Goal: Task Accomplishment & Management: Manage account settings

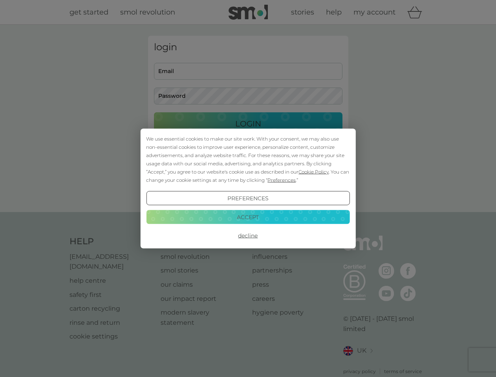
click at [314, 172] on span "Cookie Policy" at bounding box center [314, 172] width 30 height 6
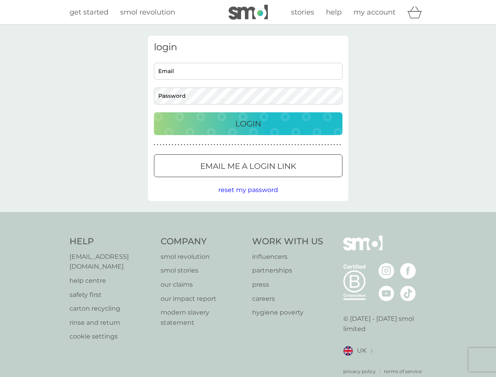
click at [281, 180] on div "login Email Password Login ● ● ● ● ● ● ● ● ● ● ● ● ● ● ● ● ● ● ● ● ● ● ● ● ● ● …" at bounding box center [248, 118] width 200 height 165
click at [248, 199] on div "login Email Password Login ● ● ● ● ● ● ● ● ● ● ● ● ● ● ● ● ● ● ● ● ● ● ● ● ● ● …" at bounding box center [248, 118] width 200 height 165
click at [248, 236] on div "Help [EMAIL_ADDRESS][DOMAIN_NAME] help centre safety first carton recycling rin…" at bounding box center [249, 306] width 358 height 140
click at [248, 217] on div "Help [EMAIL_ADDRESS][DOMAIN_NAME] help centre safety first carton recycling rin…" at bounding box center [248, 305] width 496 height 187
